Goal: Task Accomplishment & Management: Use online tool/utility

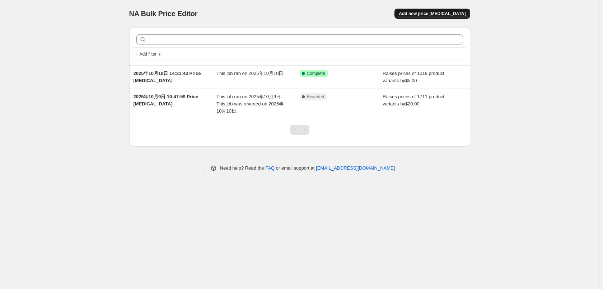
click at [413, 13] on button "Add new price [MEDICAL_DATA]" at bounding box center [431, 14] width 75 height 10
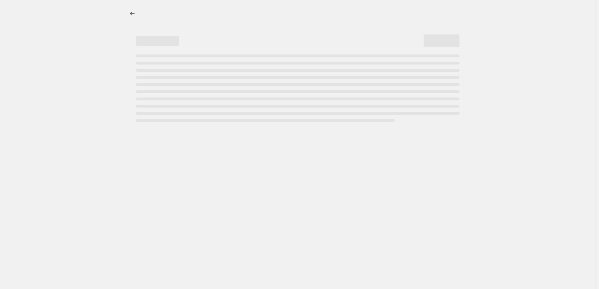
select select "percentage"
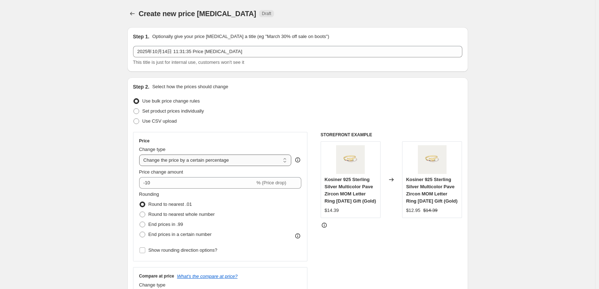
click at [183, 165] on select "Change the price to a certain amount Change the price by a certain amount Chang…" at bounding box center [215, 160] width 152 height 11
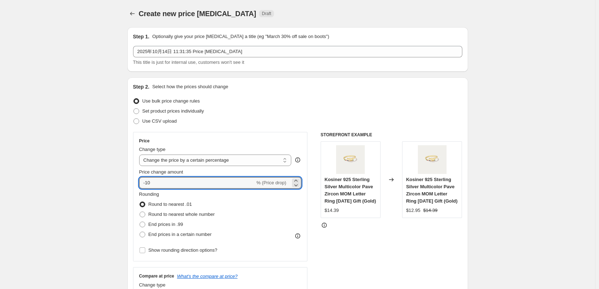
drag, startPoint x: 155, startPoint y: 183, endPoint x: 126, endPoint y: 179, distance: 29.4
type input "25"
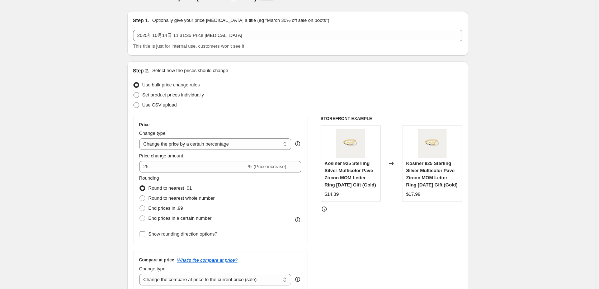
scroll to position [72, 0]
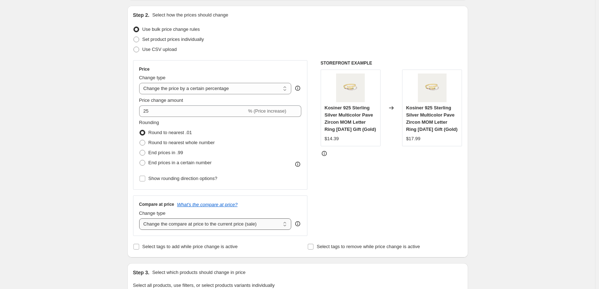
click at [157, 227] on select "Change the compare at price to the current price (sale) Change the compare at p…" at bounding box center [215, 223] width 152 height 11
select select "remove"
click at [141, 218] on select "Change the compare at price to the current price (sale) Change the compare at p…" at bounding box center [215, 223] width 152 height 11
click at [97, 206] on div "Create new price change job. This page is ready Create new price change job Dra…" at bounding box center [297, 292] width 595 height 729
click at [147, 154] on label "End prices in .99" at bounding box center [161, 153] width 44 height 10
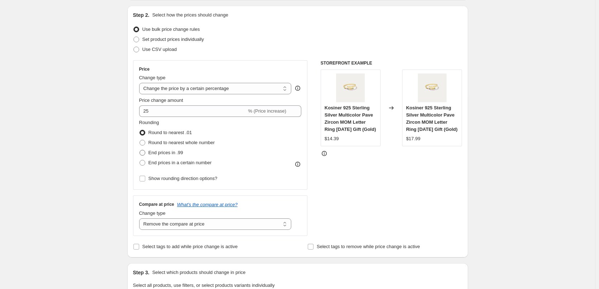
click at [140, 150] on input "End prices in .99" at bounding box center [140, 150] width 0 height 0
radio input "true"
click at [145, 130] on span at bounding box center [143, 133] width 6 height 6
click at [140, 130] on input "Round to nearest .01" at bounding box center [140, 130] width 0 height 0
radio input "true"
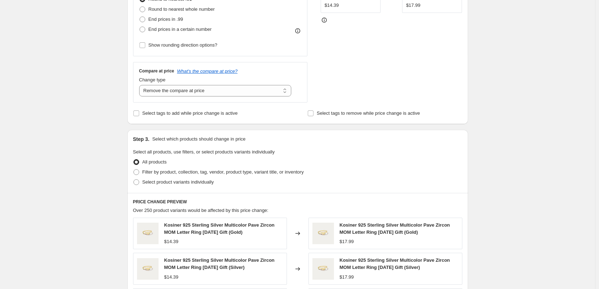
scroll to position [215, 0]
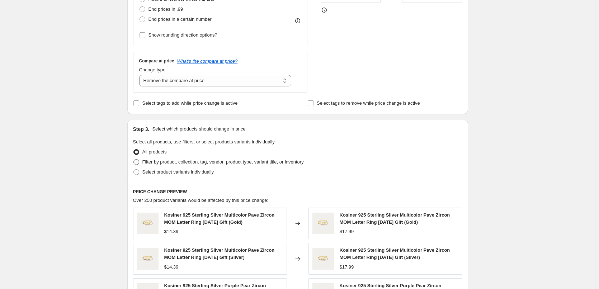
click at [138, 163] on span at bounding box center [136, 162] width 6 height 6
click at [134, 160] on input "Filter by product, collection, tag, vendor, product type, variant title, or inv…" at bounding box center [133, 159] width 0 height 0
radio input "true"
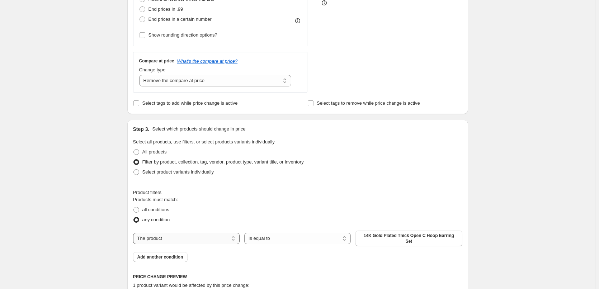
click at [183, 238] on select "The product The product's collection The product's tag The product's vendor The…" at bounding box center [186, 238] width 107 height 11
select select "collection"
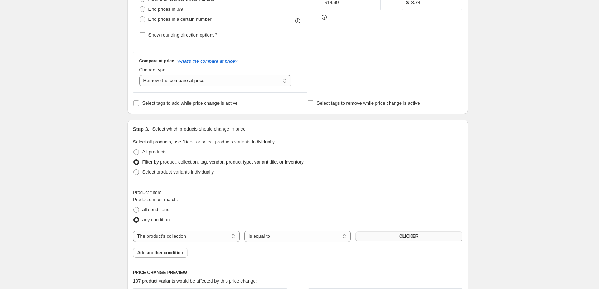
click at [373, 237] on button "CLICKER" at bounding box center [409, 236] width 107 height 10
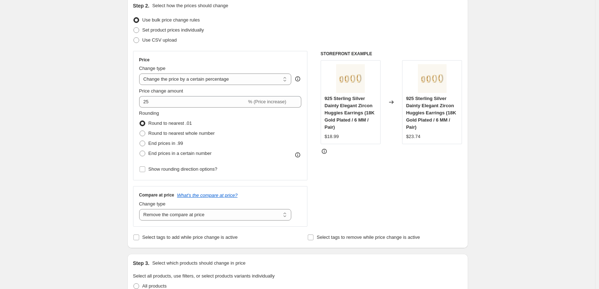
scroll to position [0, 0]
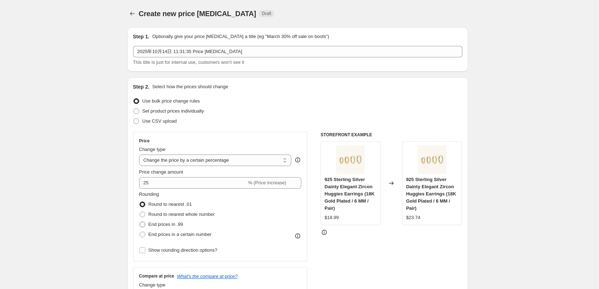
drag, startPoint x: 142, startPoint y: 224, endPoint x: 151, endPoint y: 225, distance: 8.6
click at [142, 224] on span at bounding box center [143, 225] width 6 height 6
click at [140, 222] on input "End prices in .99" at bounding box center [140, 222] width 0 height 0
radio input "true"
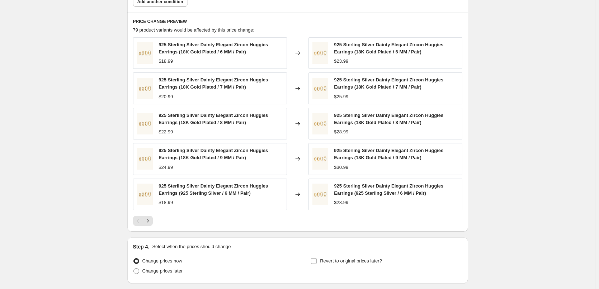
scroll to position [521, 0]
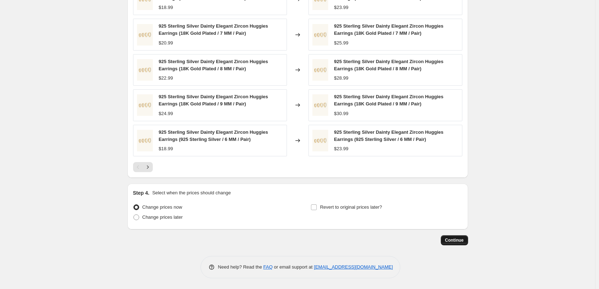
click at [451, 237] on span "Continue" at bounding box center [454, 240] width 19 height 6
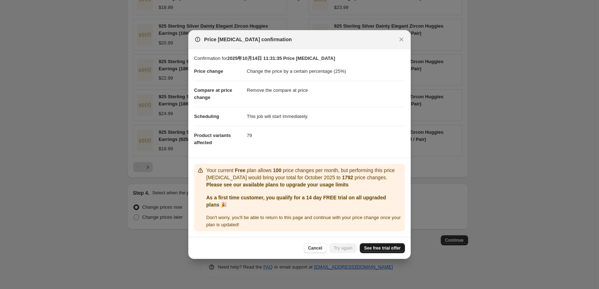
click at [373, 249] on span "See free trial offer" at bounding box center [382, 248] width 37 height 6
click at [403, 40] on icon "Close" at bounding box center [402, 40] width 4 height 4
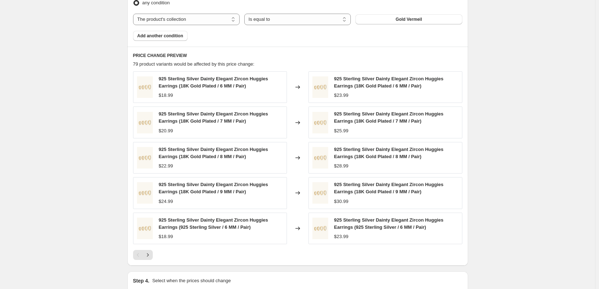
scroll to position [413, 0]
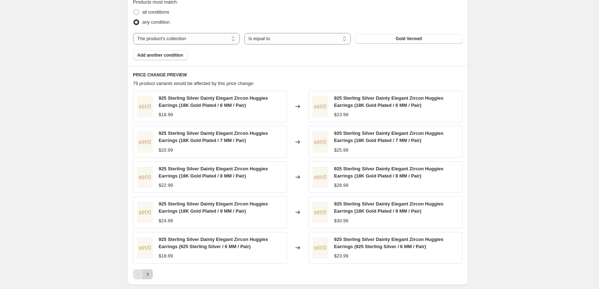
click at [145, 274] on button "Next" at bounding box center [148, 274] width 10 height 10
click at [149, 275] on icon "Next" at bounding box center [147, 274] width 7 height 7
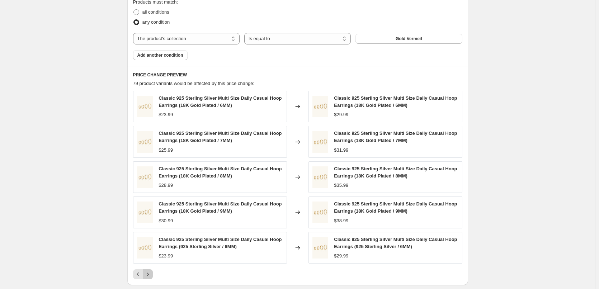
click at [149, 275] on icon "Next" at bounding box center [147, 274] width 7 height 7
click at [140, 275] on icon "Previous" at bounding box center [138, 274] width 7 height 7
click at [149, 275] on icon "Next" at bounding box center [147, 274] width 7 height 7
click at [151, 272] on icon "Next" at bounding box center [147, 274] width 7 height 7
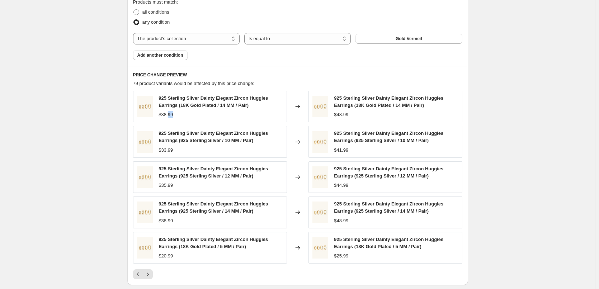
drag, startPoint x: 176, startPoint y: 117, endPoint x: 169, endPoint y: 118, distance: 7.3
click at [169, 118] on div "$38.99" at bounding box center [221, 114] width 124 height 7
click at [169, 117] on span "$38.99" at bounding box center [166, 114] width 14 height 5
drag, startPoint x: 175, startPoint y: 185, endPoint x: 170, endPoint y: 185, distance: 5.0
click at [170, 185] on div "$35.99" at bounding box center [221, 185] width 124 height 7
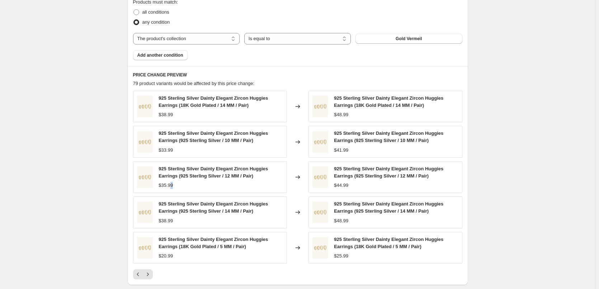
click at [170, 185] on span "$35.99" at bounding box center [166, 185] width 14 height 5
click at [230, 214] on span "925 Sterling Silver Dainty Elegant Zircon Huggies Earrings (925 Sterling Silver…" at bounding box center [213, 207] width 109 height 13
drag, startPoint x: 184, startPoint y: 211, endPoint x: 207, endPoint y: 211, distance: 22.2
click at [207, 211] on span "925 Sterling Silver Dainty Elegant Zircon Huggies Earrings (925 Sterling Silver…" at bounding box center [213, 207] width 109 height 13
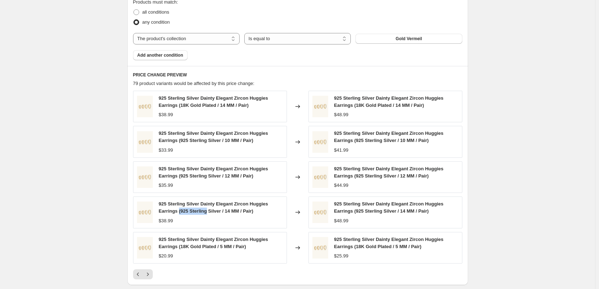
click at [207, 211] on span "925 Sterling Silver Dainty Elegant Zircon Huggies Earrings (925 Sterling Silver…" at bounding box center [213, 207] width 109 height 13
drag, startPoint x: 58, startPoint y: 253, endPoint x: 56, endPoint y: 248, distance: 5.5
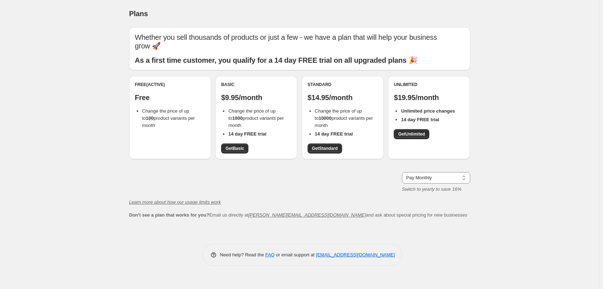
click at [162, 145] on div "Free (Active) Free Change the price of up to 100 product variants per month" at bounding box center [170, 117] width 82 height 83
click at [241, 149] on span "Get Basic" at bounding box center [234, 149] width 19 height 6
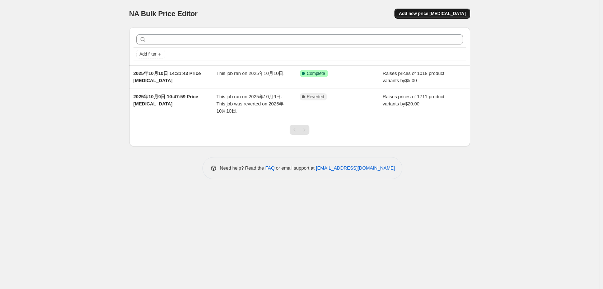
click at [441, 12] on span "Add new price [MEDICAL_DATA]" at bounding box center [432, 14] width 67 height 6
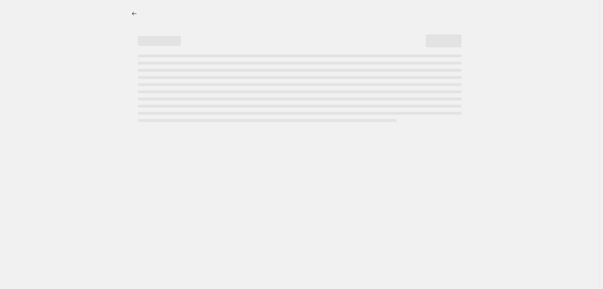
select select "percentage"
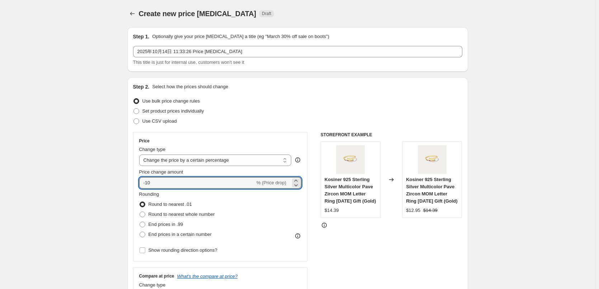
drag, startPoint x: 164, startPoint y: 184, endPoint x: 133, endPoint y: 184, distance: 30.9
click at [133, 184] on div "Step 2. Select how the prices should change Use bulk price change rules Set pro…" at bounding box center [297, 203] width 341 height 252
type input "25"
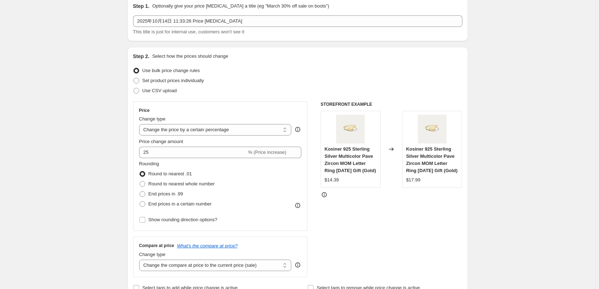
scroll to position [72, 0]
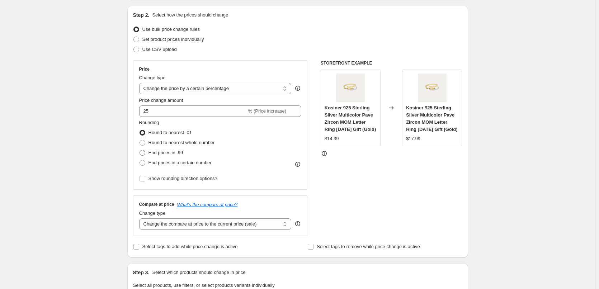
click at [145, 153] on span at bounding box center [143, 153] width 6 height 6
click at [140, 150] on input "End prices in .99" at bounding box center [140, 150] width 0 height 0
radio input "true"
click at [76, 170] on div "Create new price change job. This page is ready Create new price change job Dra…" at bounding box center [297, 292] width 595 height 729
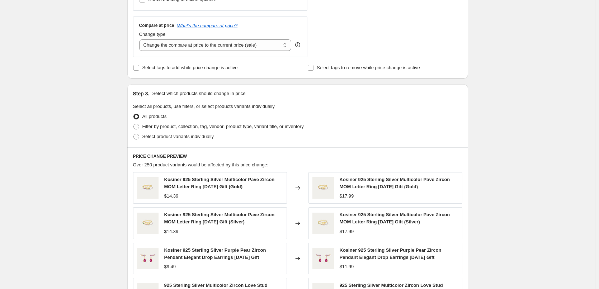
scroll to position [251, 0]
click at [137, 128] on span at bounding box center [136, 126] width 6 height 6
click at [134, 124] on input "Filter by product, collection, tag, vendor, product type, variant title, or inv…" at bounding box center [133, 123] width 0 height 0
radio input "true"
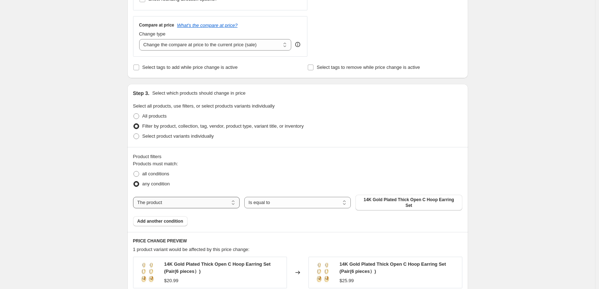
click at [162, 201] on select "The product The product's collection The product's tag The product's vendor The…" at bounding box center [186, 202] width 107 height 11
select select "collection"
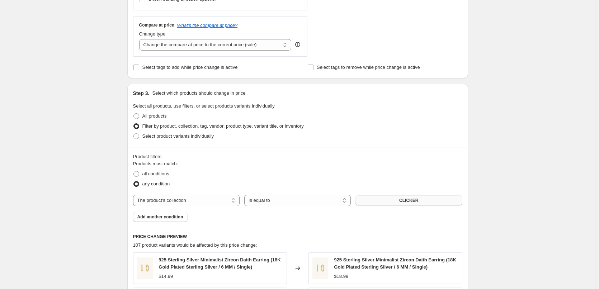
click at [367, 203] on button "CLICKER" at bounding box center [409, 201] width 107 height 10
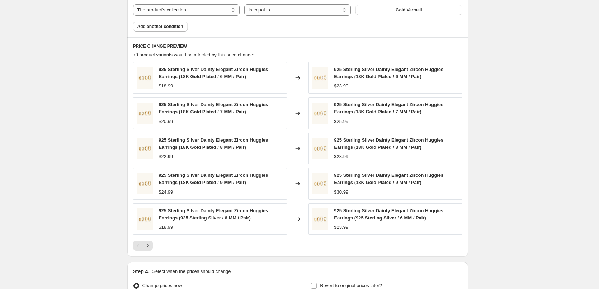
scroll to position [502, 0]
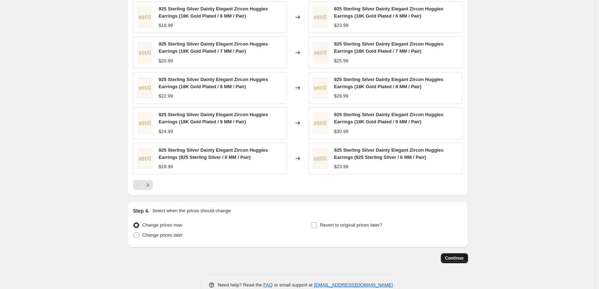
click at [452, 255] on button "Continue" at bounding box center [454, 258] width 27 height 10
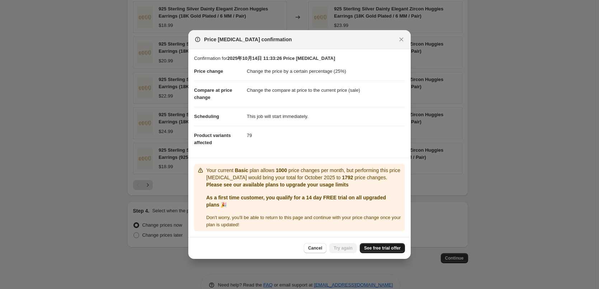
click at [370, 246] on span "See free trial offer" at bounding box center [382, 248] width 37 height 6
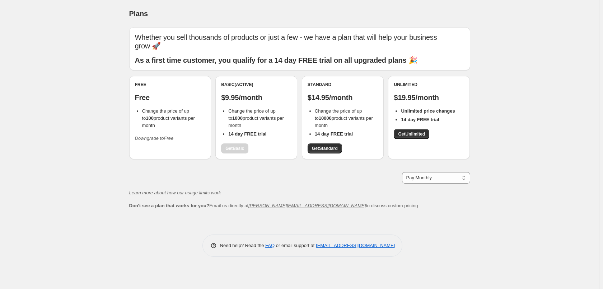
click at [237, 148] on div "Basic (Active) $9.95/month Change the price of up to 1000 product variants per …" at bounding box center [256, 118] width 70 height 72
click at [316, 146] on link "Get Standard" at bounding box center [324, 149] width 34 height 10
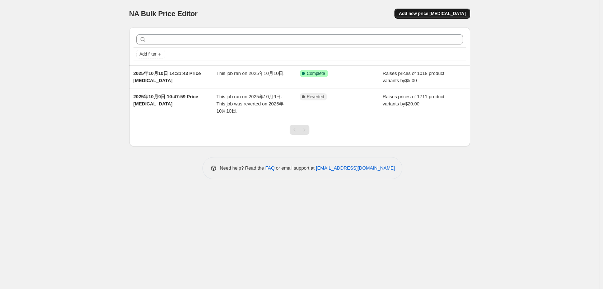
click at [442, 14] on span "Add new price [MEDICAL_DATA]" at bounding box center [432, 14] width 67 height 6
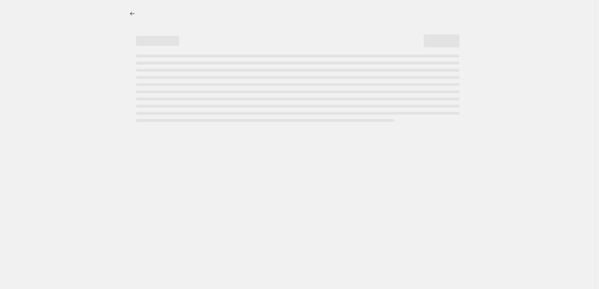
select select "percentage"
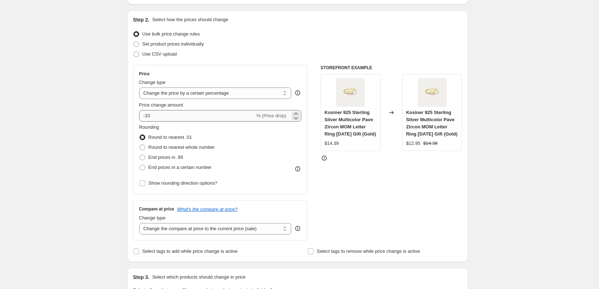
scroll to position [72, 0]
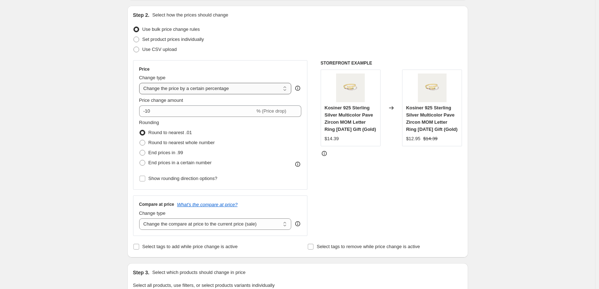
click at [226, 84] on select "Change the price to a certain amount Change the price by a certain amount Chang…" at bounding box center [215, 88] width 152 height 11
click at [141, 83] on select "Change the price to a certain amount Change the price by a certain amount Chang…" at bounding box center [215, 88] width 152 height 11
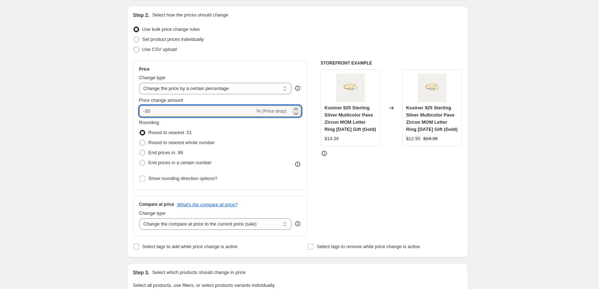
drag, startPoint x: 164, startPoint y: 113, endPoint x: 124, endPoint y: 111, distance: 39.9
click at [124, 111] on div "Step 1. Optionally give your price change job a title (eg "March 30% off sale o…" at bounding box center [295, 281] width 347 height 663
type input "25"
click at [85, 122] on div "Create new price change job. This page is ready Create new price change job Dra…" at bounding box center [297, 292] width 595 height 729
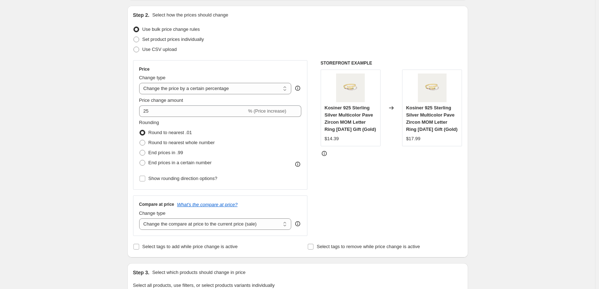
scroll to position [108, 0]
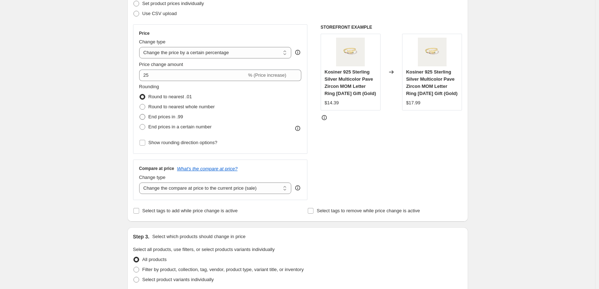
click at [145, 116] on span at bounding box center [143, 117] width 6 height 6
click at [140, 114] on input "End prices in .99" at bounding box center [140, 114] width 0 height 0
radio input "true"
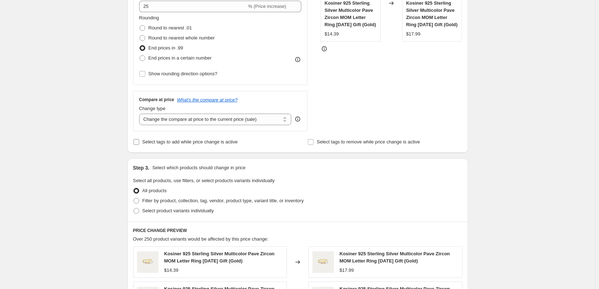
scroll to position [179, 0]
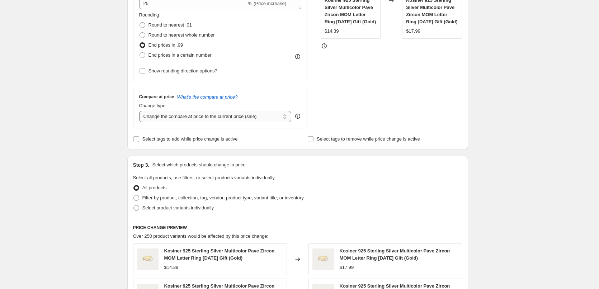
click at [165, 116] on select "Change the compare at price to the current price (sale) Change the compare at p…" at bounding box center [215, 116] width 152 height 11
select select "remove"
click at [141, 111] on select "Change the compare at price to the current price (sale) Change the compare at p…" at bounding box center [215, 116] width 152 height 11
click at [111, 188] on div "Create new price change job. This page is ready Create new price change job Dra…" at bounding box center [297, 185] width 595 height 729
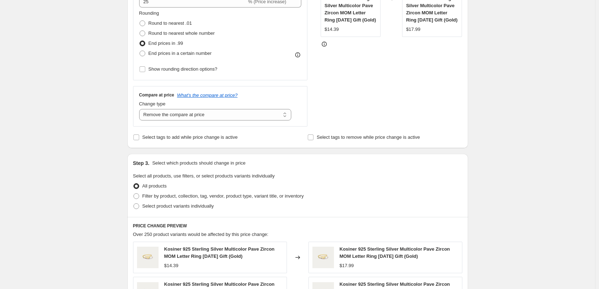
scroll to position [251, 0]
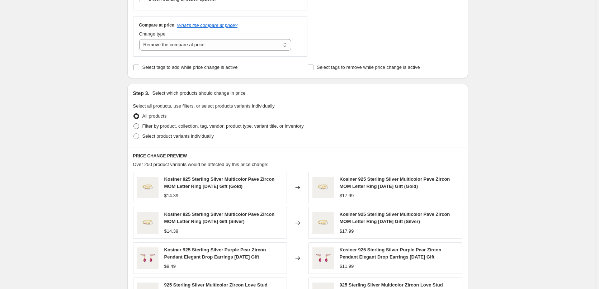
click at [137, 126] on span at bounding box center [136, 126] width 6 height 6
click at [134, 124] on input "Filter by product, collection, tag, vendor, product type, variant title, or inv…" at bounding box center [133, 123] width 0 height 0
radio input "true"
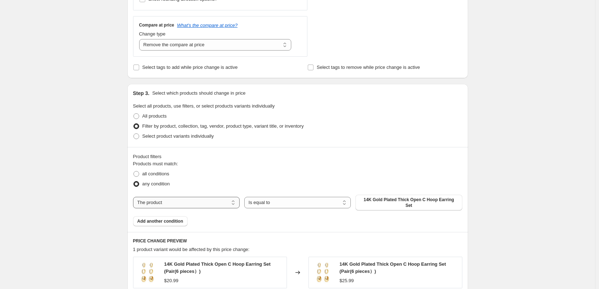
click at [163, 199] on select "The product The product's collection The product's tag The product's vendor The…" at bounding box center [186, 202] width 107 height 11
select select "collection"
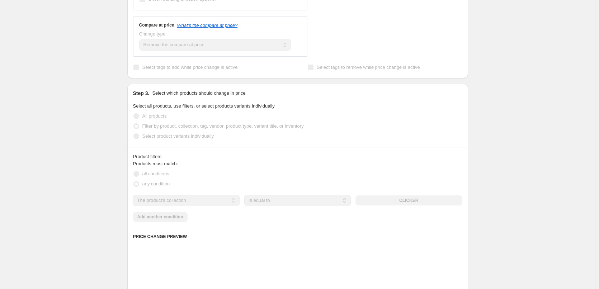
click at [411, 202] on div "The product The product's collection The product's tag The product's vendor The…" at bounding box center [297, 200] width 329 height 11
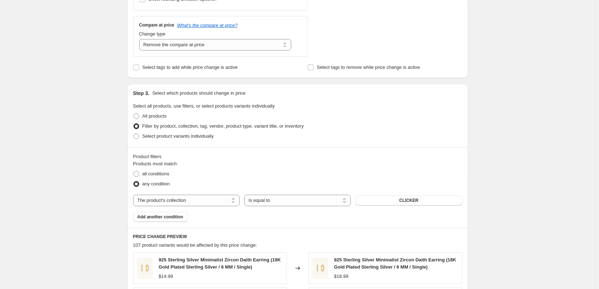
click at [411, 202] on span "CLICKER" at bounding box center [408, 201] width 19 height 6
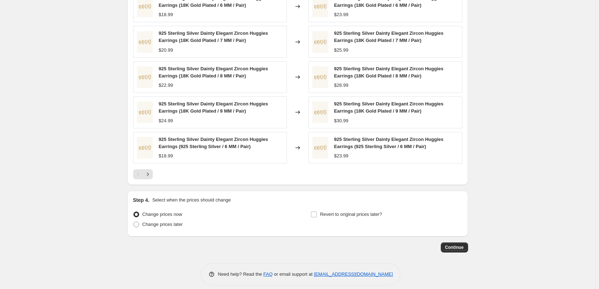
scroll to position [521, 0]
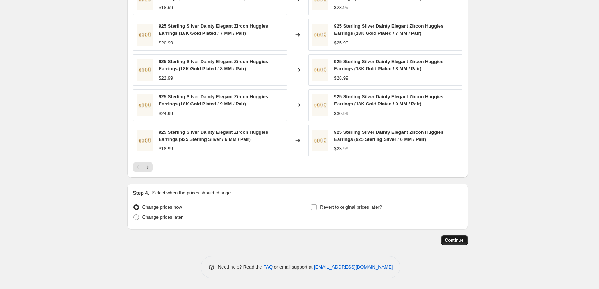
click at [449, 240] on span "Continue" at bounding box center [454, 240] width 19 height 6
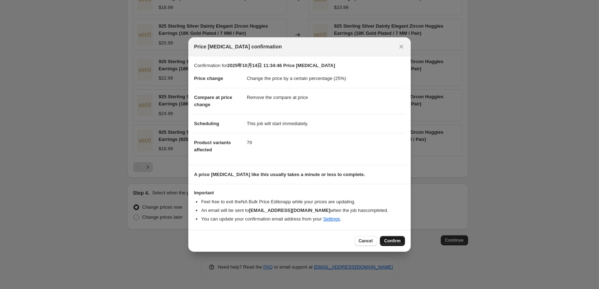
click at [392, 238] on button "Confirm" at bounding box center [392, 241] width 25 height 10
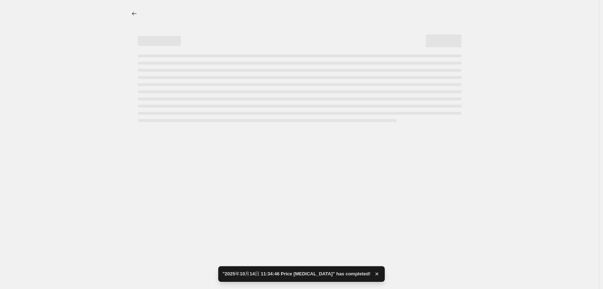
select select "percentage"
select select "remove"
select select "collection"
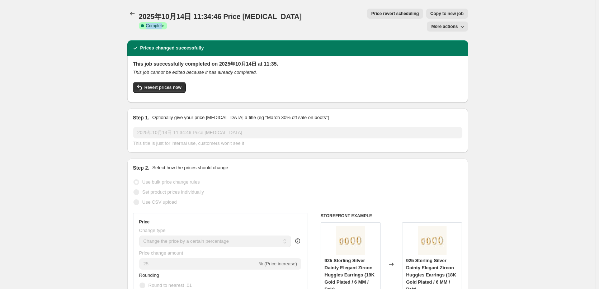
drag, startPoint x: 307, startPoint y: 13, endPoint x: 290, endPoint y: 15, distance: 17.7
click at [167, 22] on span "Success Complete Complete" at bounding box center [153, 25] width 28 height 7
click at [146, 22] on icon at bounding box center [142, 25] width 7 height 7
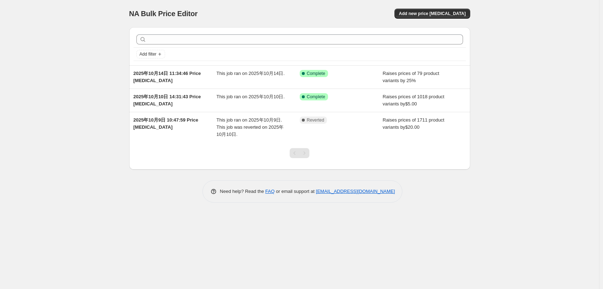
click at [67, 279] on div "NA Bulk Price Editor. This page is ready NA Bulk Price Editor Add new price cha…" at bounding box center [299, 144] width 599 height 289
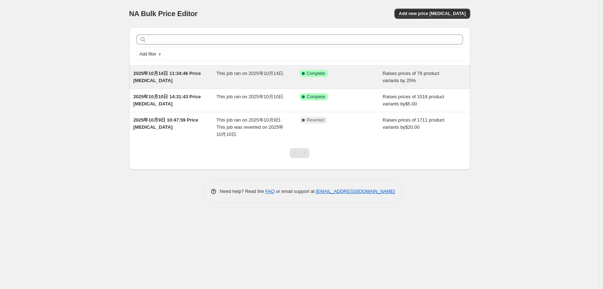
click at [221, 72] on span "This job ran on 2025年10月14日." at bounding box center [250, 73] width 68 height 5
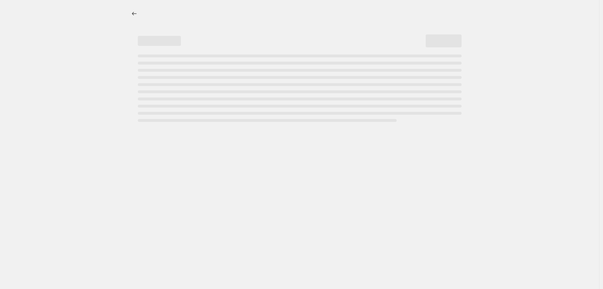
select select "percentage"
select select "remove"
select select "collection"
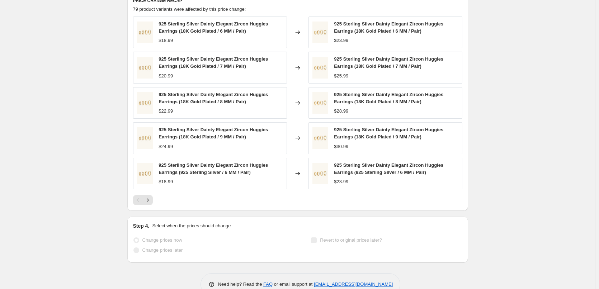
scroll to position [573, 0]
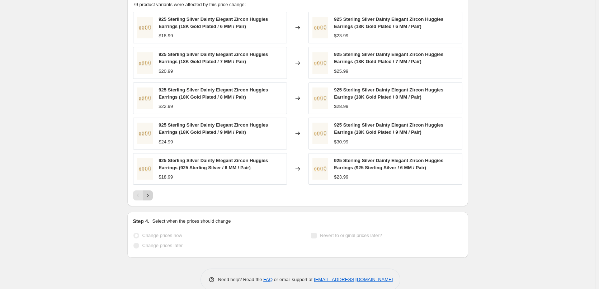
click at [151, 192] on icon "Next" at bounding box center [147, 195] width 7 height 7
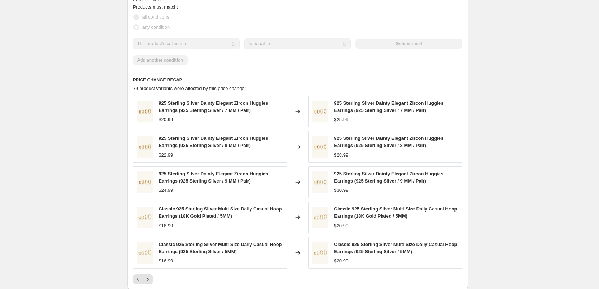
scroll to position [490, 0]
click at [141, 275] on icon "Previous" at bounding box center [138, 278] width 7 height 7
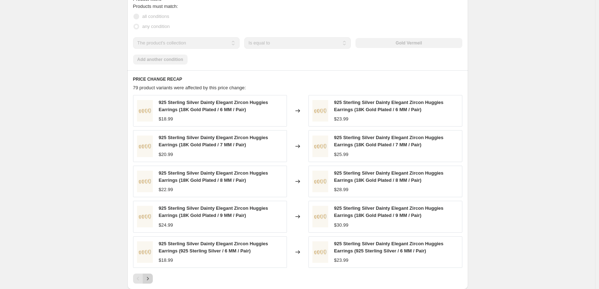
click at [147, 275] on icon "Next" at bounding box center [147, 278] width 7 height 7
click at [151, 274] on button "Next" at bounding box center [148, 279] width 10 height 10
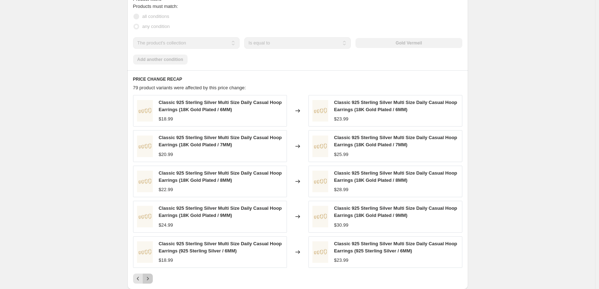
click at [148, 275] on icon "Next" at bounding box center [147, 278] width 7 height 7
click at [151, 275] on icon "Next" at bounding box center [147, 278] width 7 height 7
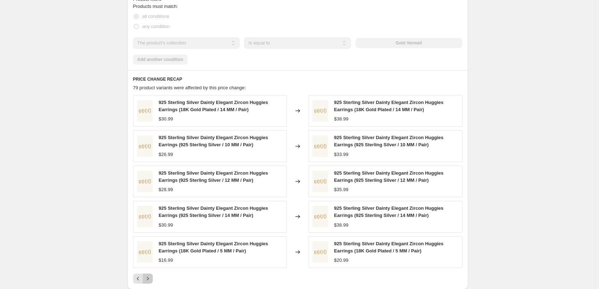
click at [151, 275] on icon "Next" at bounding box center [147, 278] width 7 height 7
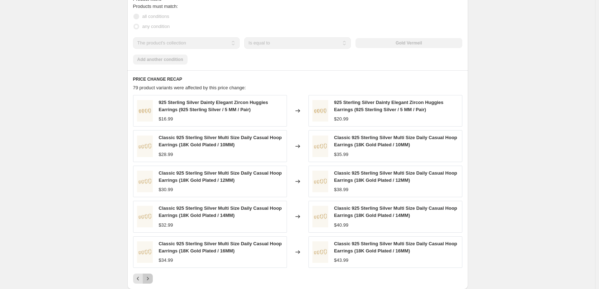
click at [147, 275] on icon "Next" at bounding box center [147, 278] width 7 height 7
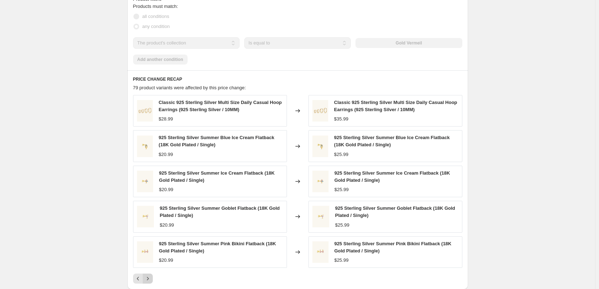
click at [145, 274] on button "Next" at bounding box center [148, 279] width 10 height 10
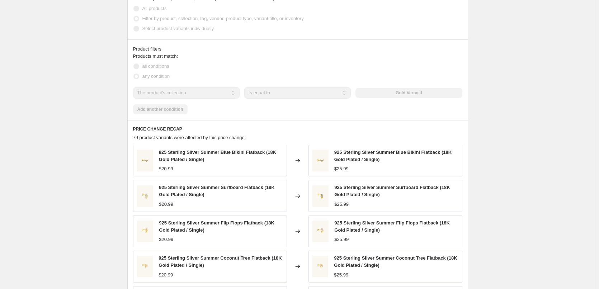
scroll to position [454, 0]
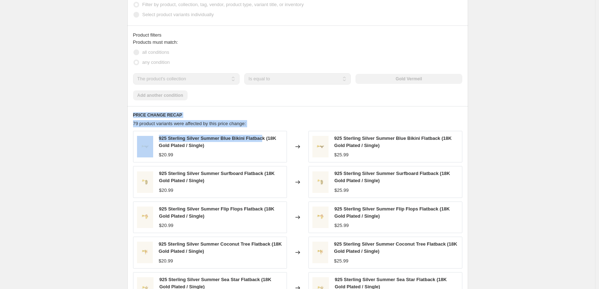
drag, startPoint x: 134, startPoint y: 100, endPoint x: 262, endPoint y: 116, distance: 128.3
click at [262, 116] on div "PRICE CHANGE RECAP 79 product variants were affected by this price change: 925 …" at bounding box center [297, 215] width 341 height 219
click at [264, 120] on div "79 product variants were affected by this price change:" at bounding box center [297, 123] width 329 height 7
drag, startPoint x: 251, startPoint y: 110, endPoint x: 136, endPoint y: 99, distance: 116.4
click at [136, 106] on div "PRICE CHANGE RECAP 79 product variants were affected by this price change: 925 …" at bounding box center [297, 215] width 341 height 219
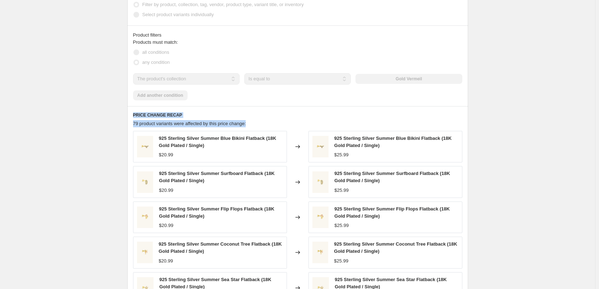
click at [135, 112] on h6 "PRICE CHANGE RECAP" at bounding box center [297, 115] width 329 height 6
drag, startPoint x: 135, startPoint y: 102, endPoint x: 262, endPoint y: 105, distance: 126.7
click at [262, 106] on div "PRICE CHANGE RECAP 79 product variants were affected by this price change: 925 …" at bounding box center [297, 215] width 341 height 219
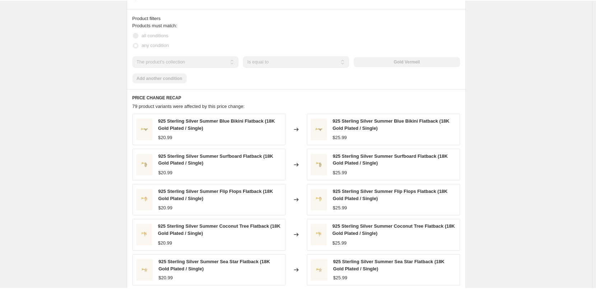
scroll to position [490, 0]
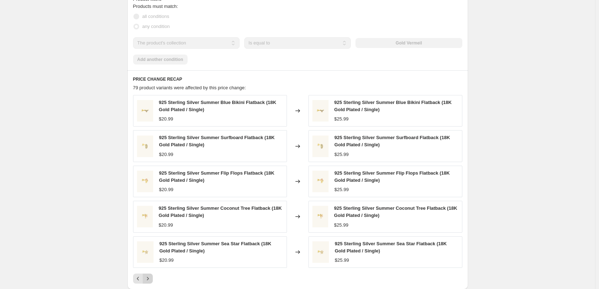
click at [151, 275] on icon "Next" at bounding box center [147, 278] width 7 height 7
click at [142, 275] on icon "Previous" at bounding box center [138, 278] width 7 height 7
click at [151, 275] on icon "Next" at bounding box center [147, 278] width 7 height 7
click at [147, 275] on icon "Next" at bounding box center [147, 278] width 7 height 7
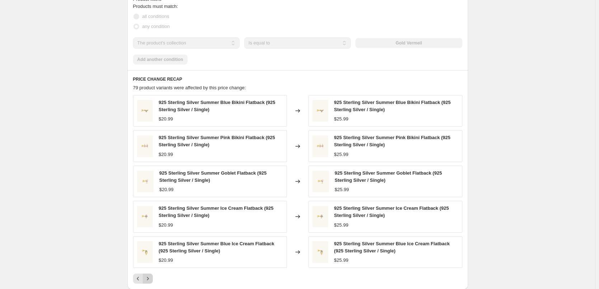
click at [149, 277] on icon "Next" at bounding box center [148, 278] width 2 height 3
click at [150, 275] on icon "Next" at bounding box center [147, 278] width 7 height 7
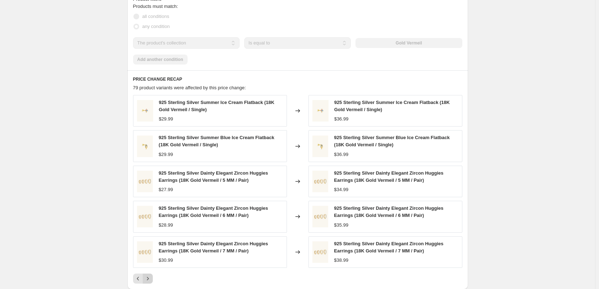
click at [151, 275] on icon "Next" at bounding box center [147, 278] width 7 height 7
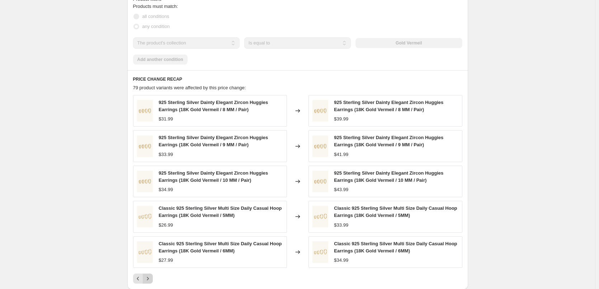
click at [151, 275] on icon "Next" at bounding box center [147, 278] width 7 height 7
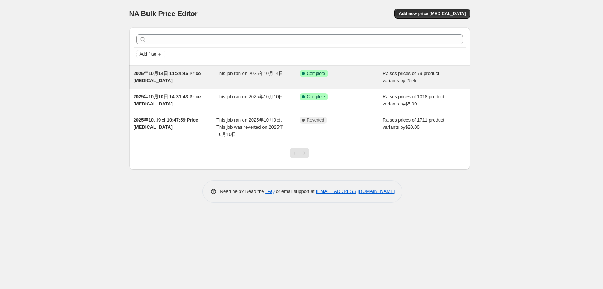
click at [211, 76] on div "2025年10月14日 11:34:46 Price [MEDICAL_DATA]" at bounding box center [174, 77] width 83 height 14
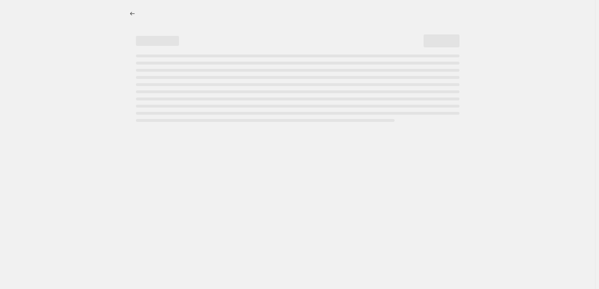
select select "percentage"
select select "remove"
select select "collection"
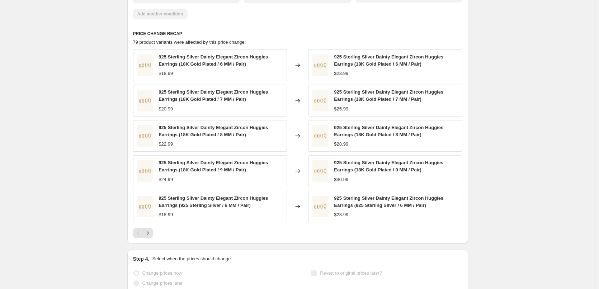
scroll to position [501, 0]
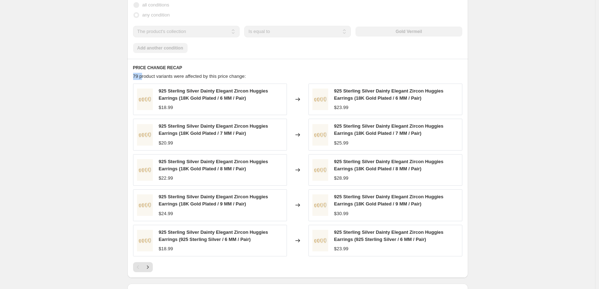
drag, startPoint x: 135, startPoint y: 64, endPoint x: 144, endPoint y: 65, distance: 9.7
click at [144, 74] on span "79 product variants were affected by this price change:" at bounding box center [189, 76] width 113 height 5
drag, startPoint x: 134, startPoint y: 64, endPoint x: 177, endPoint y: 65, distance: 43.1
click at [177, 65] on div "PRICE CHANGE RECAP 79 product variants were affected by this price change: 925 …" at bounding box center [297, 168] width 341 height 219
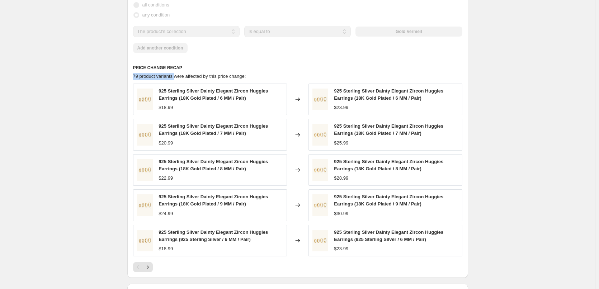
click at [177, 74] on span "79 product variants were affected by this price change:" at bounding box center [189, 76] width 113 height 5
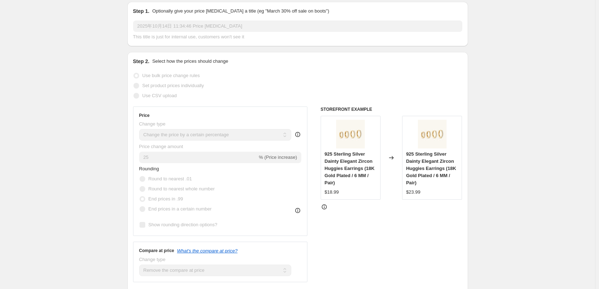
scroll to position [0, 0]
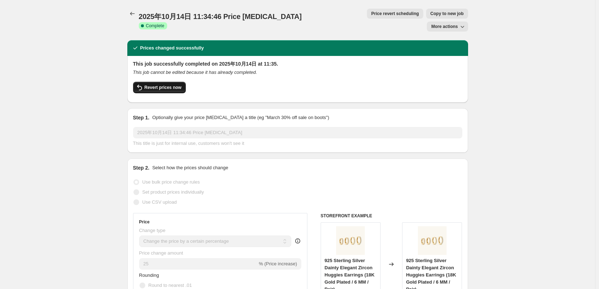
click at [161, 82] on button "Revert prices now" at bounding box center [159, 87] width 53 height 11
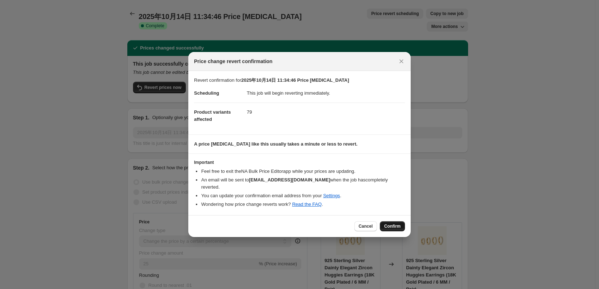
click at [385, 222] on button "Confirm" at bounding box center [392, 226] width 25 height 10
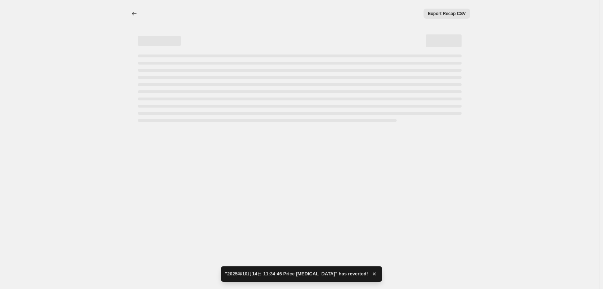
select select "percentage"
select select "remove"
select select "collection"
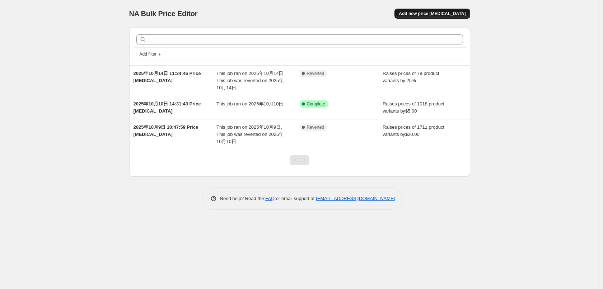
click at [444, 14] on span "Add new price [MEDICAL_DATA]" at bounding box center [432, 14] width 67 height 6
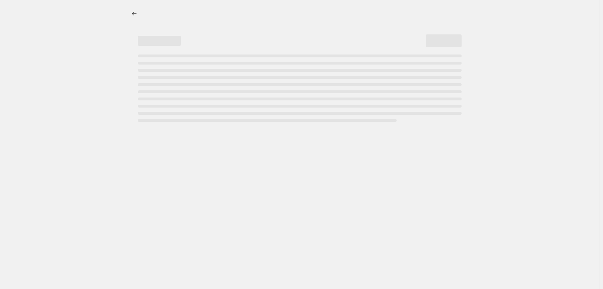
select select "percentage"
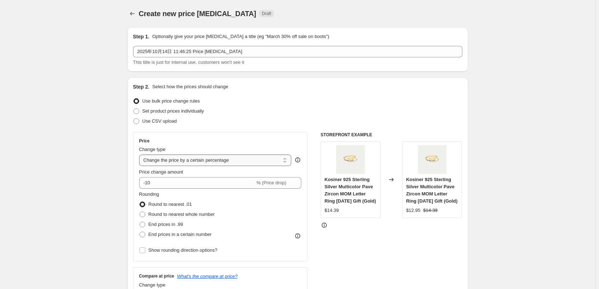
click at [235, 159] on select "Change the price to a certain amount Change the price by a certain amount Chang…" at bounding box center [215, 160] width 152 height 11
click at [141, 155] on select "Change the price to a certain amount Change the price by a certain amount Chang…" at bounding box center [215, 160] width 152 height 11
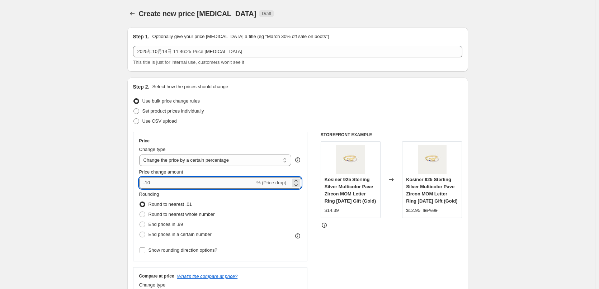
drag, startPoint x: 160, startPoint y: 184, endPoint x: 142, endPoint y: 180, distance: 18.7
click at [142, 180] on input "-10" at bounding box center [197, 182] width 116 height 11
type input "25"
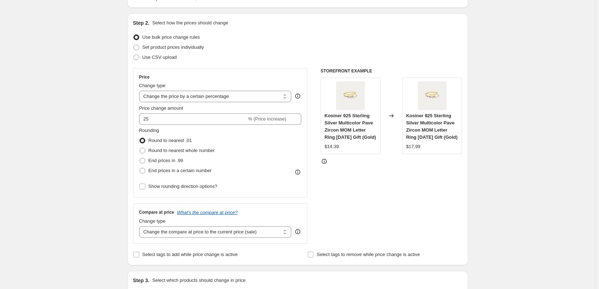
scroll to position [72, 0]
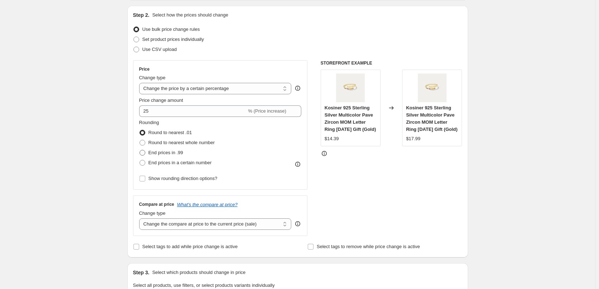
click at [143, 153] on span at bounding box center [143, 153] width 6 height 6
click at [140, 150] on input "End prices in .99" at bounding box center [140, 150] width 0 height 0
radio input "true"
click at [108, 166] on div "Create new price [MEDICAL_DATA]. This page is ready Create new price [MEDICAL_D…" at bounding box center [297, 292] width 595 height 729
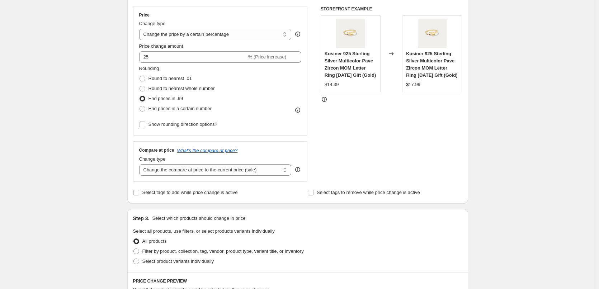
scroll to position [144, 0]
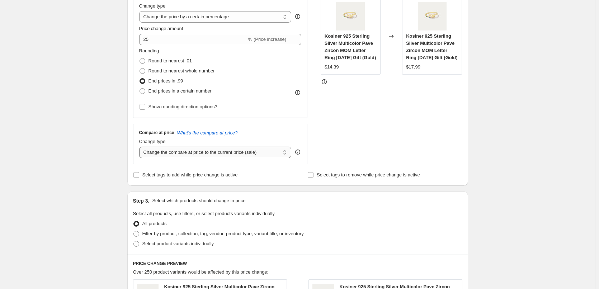
click at [169, 157] on select "Change the compare at price to the current price (sale) Change the compare at p…" at bounding box center [215, 152] width 152 height 11
select select "remove"
click at [141, 147] on select "Change the compare at price to the current price (sale) Change the compare at p…" at bounding box center [215, 152] width 152 height 11
click at [102, 211] on div "Create new price [MEDICAL_DATA]. This page is ready Create new price [MEDICAL_D…" at bounding box center [297, 220] width 595 height 729
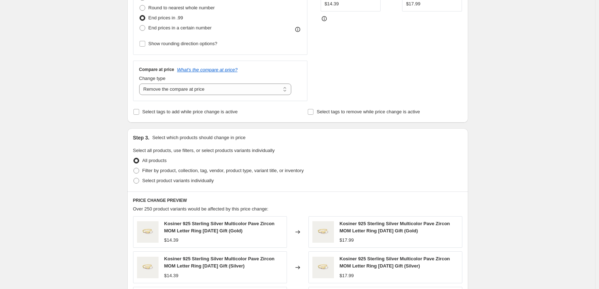
scroll to position [215, 0]
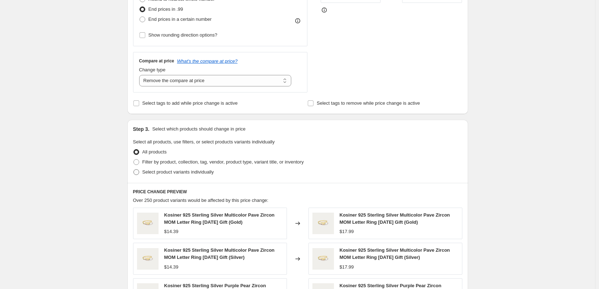
click at [136, 174] on span at bounding box center [136, 172] width 6 height 6
click at [134, 170] on input "Select product variants individually" at bounding box center [133, 169] width 0 height 0
radio input "true"
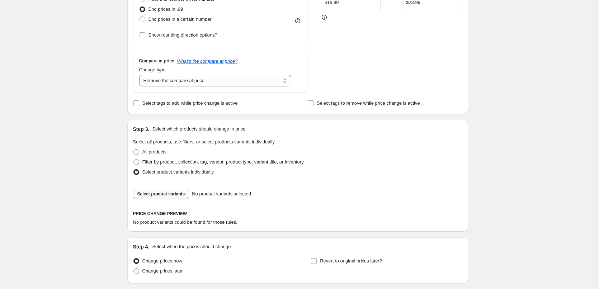
click at [146, 191] on button "Select product variants" at bounding box center [161, 194] width 56 height 10
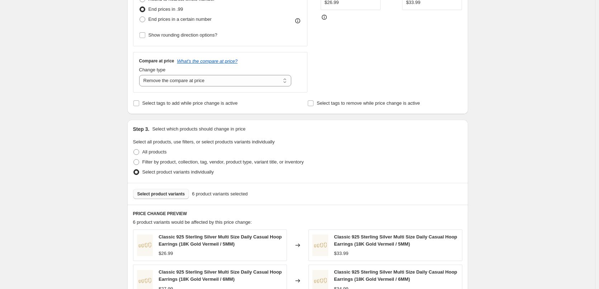
click at [164, 190] on button "Select product variants" at bounding box center [161, 194] width 56 height 10
click at [169, 196] on span "Select product variants" at bounding box center [161, 194] width 48 height 6
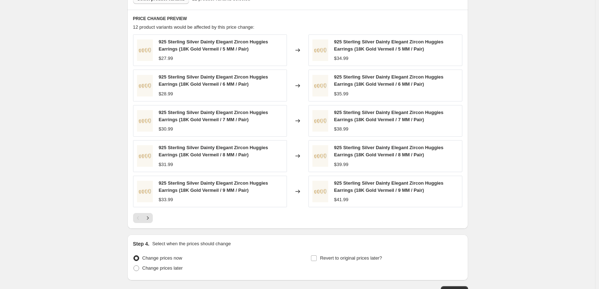
scroll to position [462, 0]
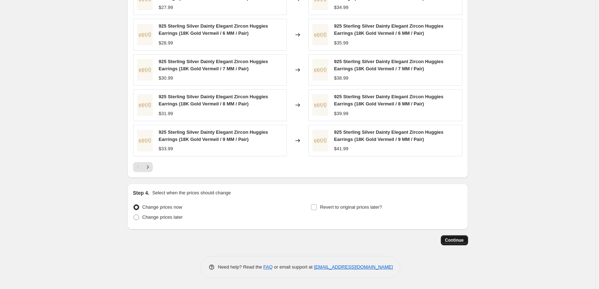
click at [453, 244] on button "Continue" at bounding box center [454, 240] width 27 height 10
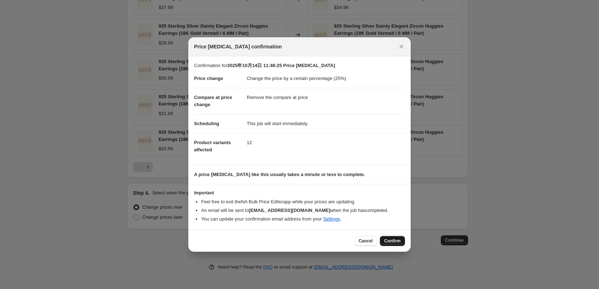
click at [388, 240] on span "Confirm" at bounding box center [392, 241] width 17 height 6
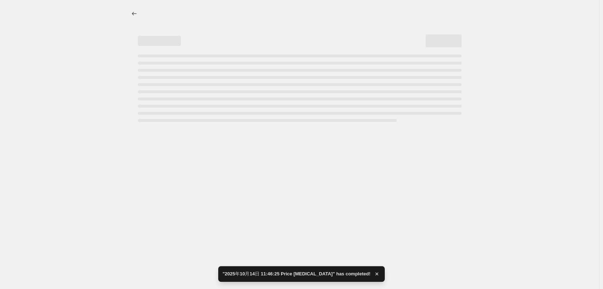
select select "percentage"
select select "remove"
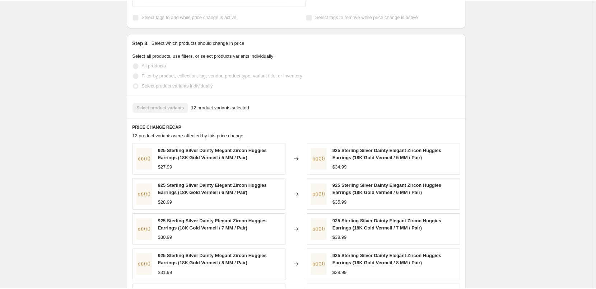
scroll to position [442, 0]
